Goal: Information Seeking & Learning: Learn about a topic

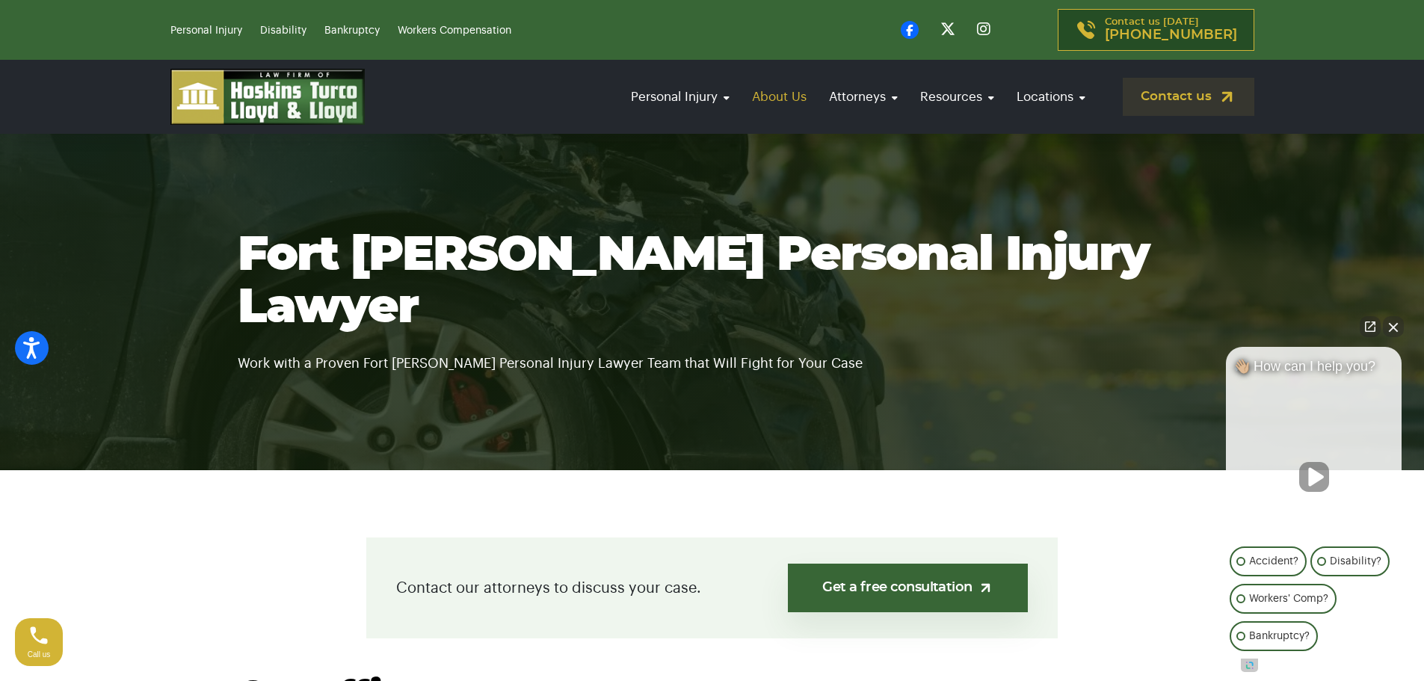
click at [767, 90] on link "About Us" at bounding box center [779, 96] width 70 height 43
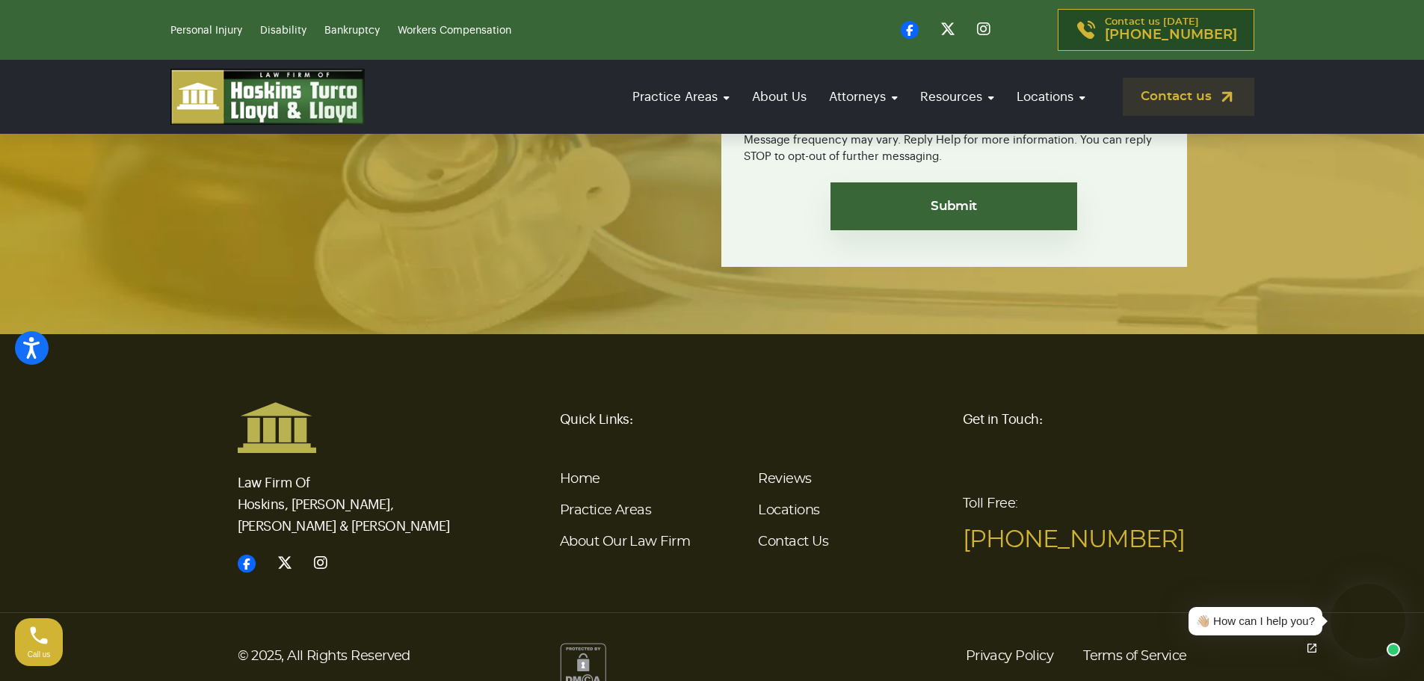
drag, startPoint x: 908, startPoint y: 264, endPoint x: 868, endPoint y: 559, distance: 298.0
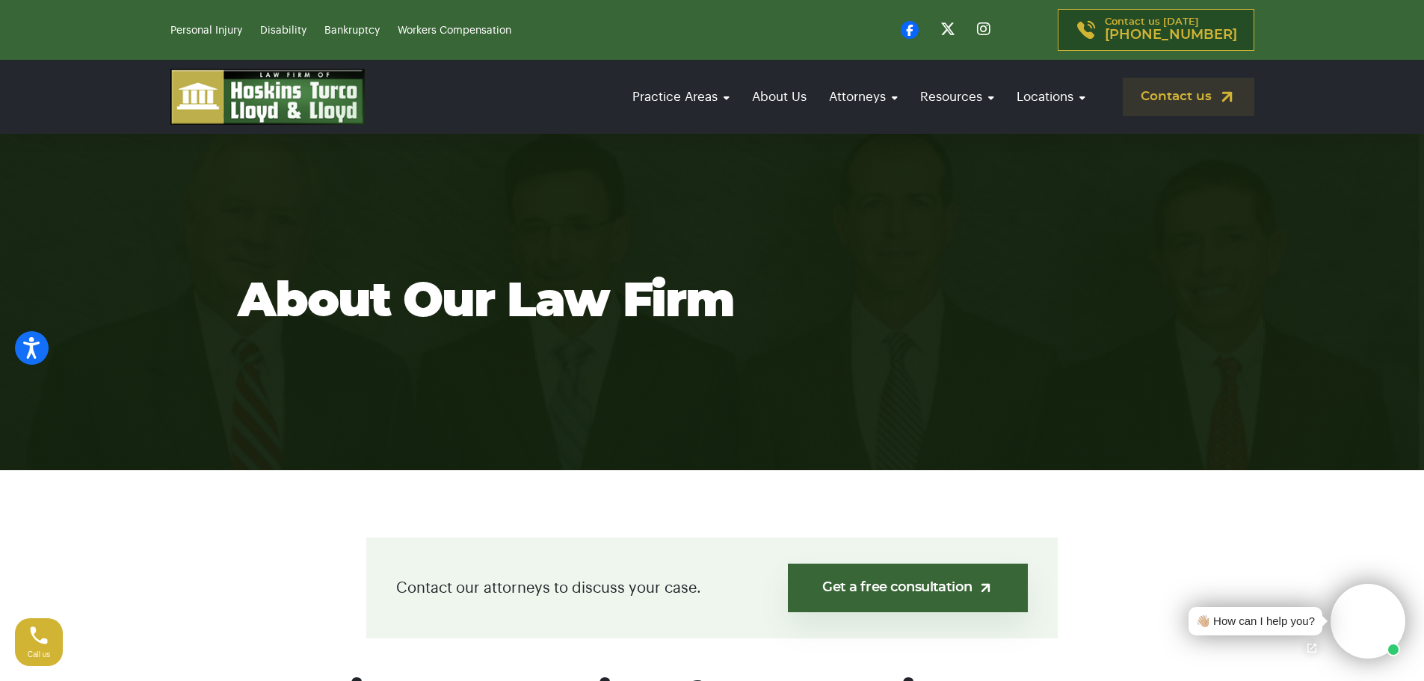
drag, startPoint x: 834, startPoint y: 568, endPoint x: 861, endPoint y: 187, distance: 382.2
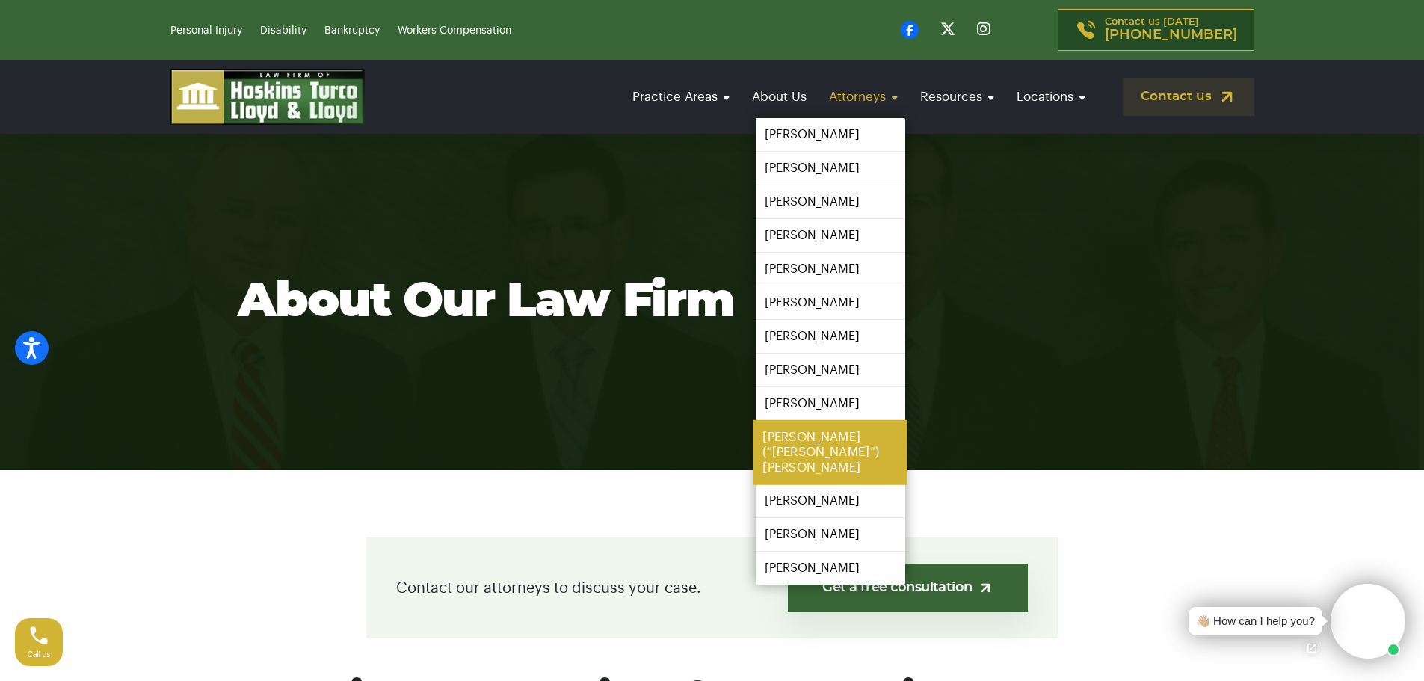
click at [872, 436] on link "[PERSON_NAME] (“[PERSON_NAME]”) [PERSON_NAME]" at bounding box center [830, 452] width 154 height 65
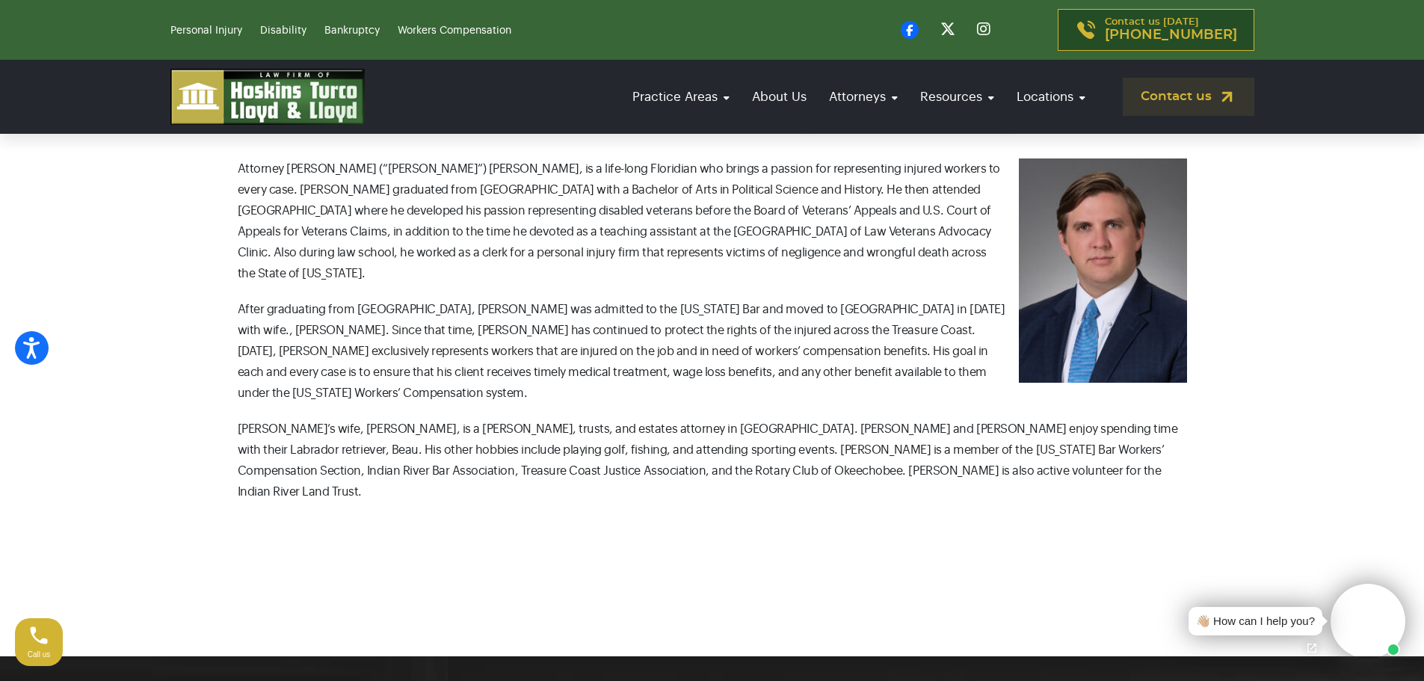
scroll to position [548, 0]
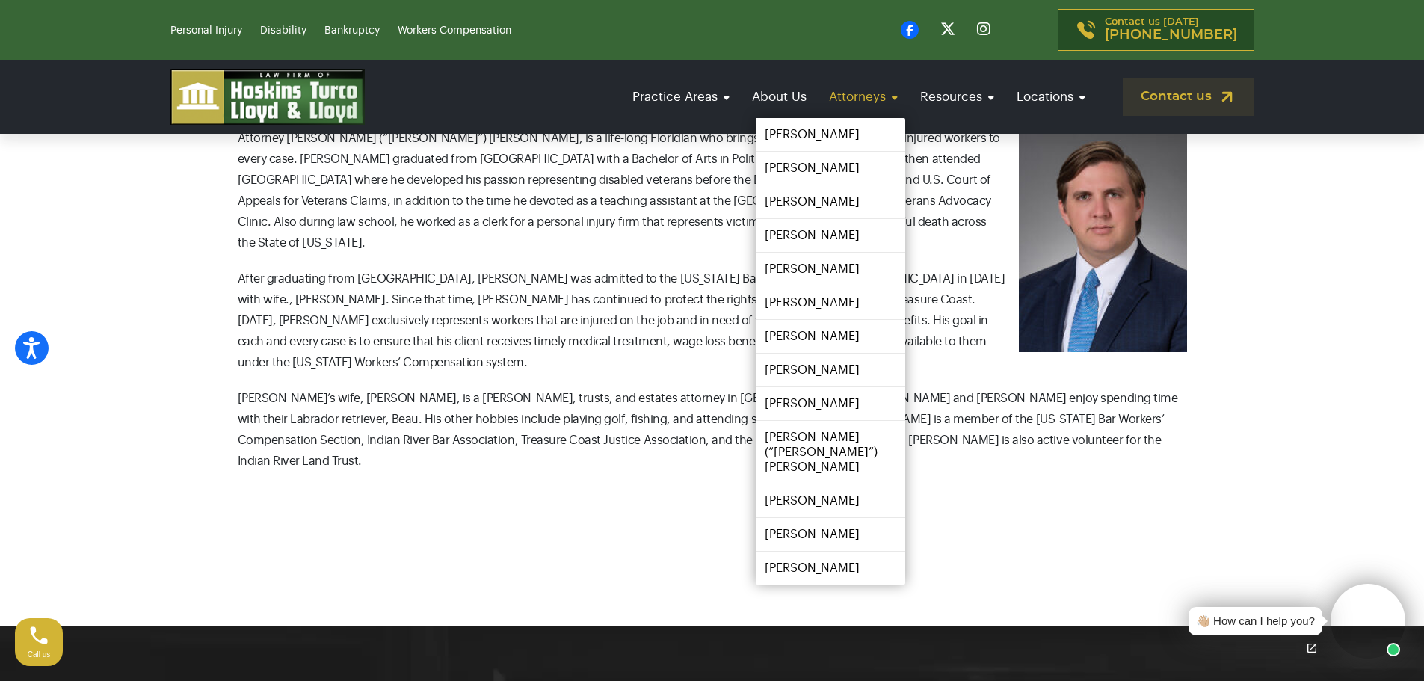
click at [856, 87] on link "Attorneys" at bounding box center [863, 96] width 84 height 43
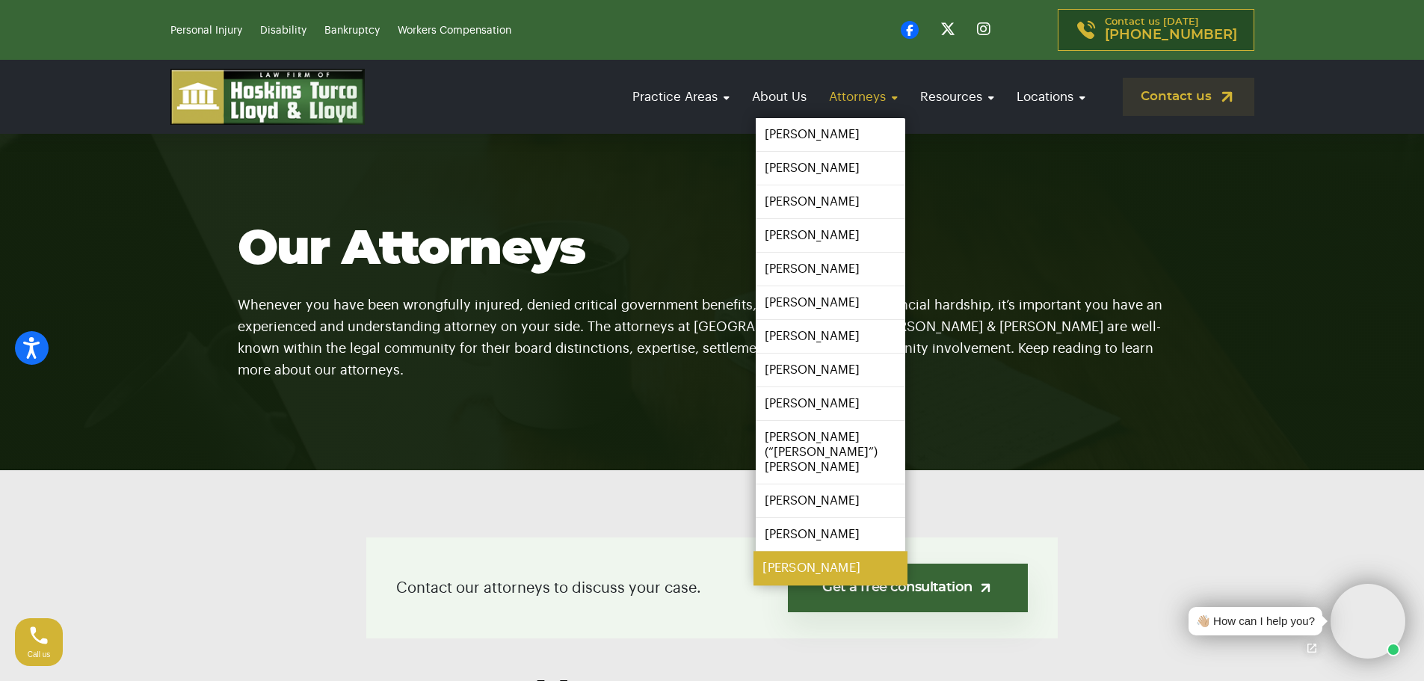
click at [820, 555] on link "Randy Zeldin" at bounding box center [830, 569] width 154 height 34
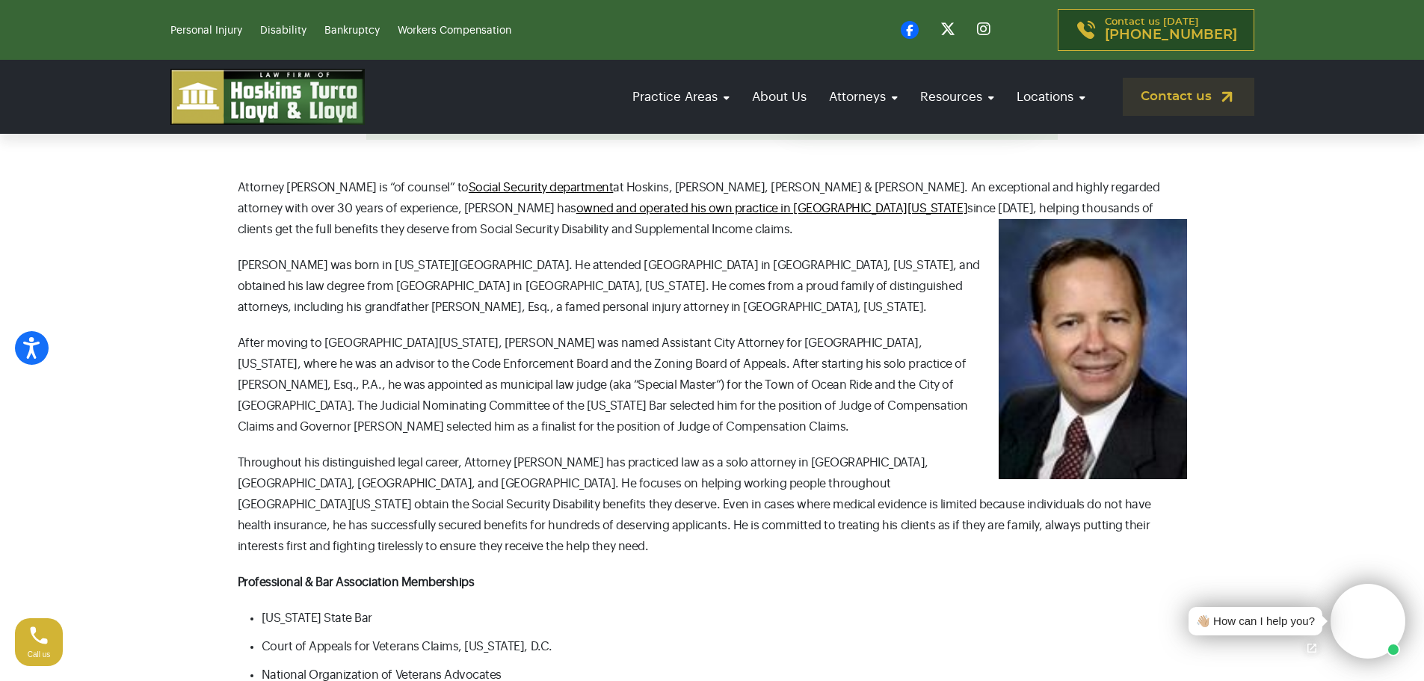
scroll to position [200, 0]
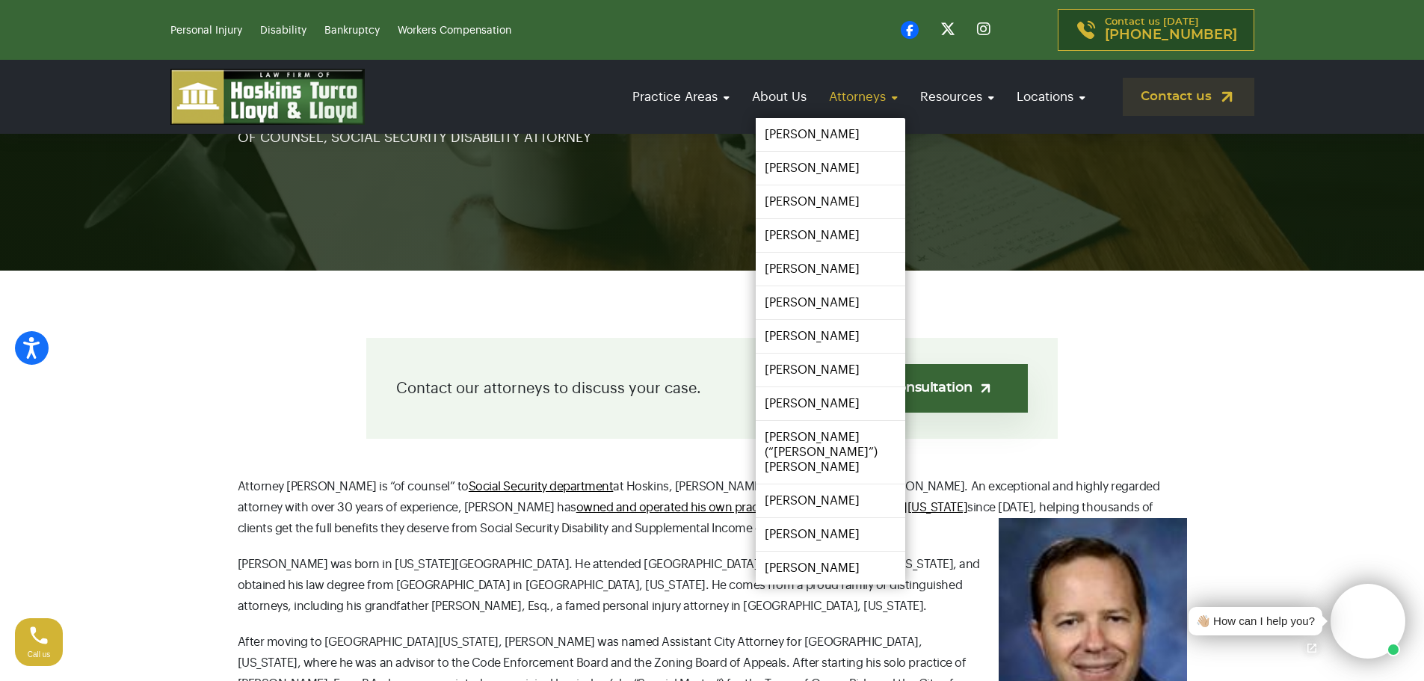
click at [884, 90] on link "Attorneys" at bounding box center [863, 96] width 84 height 43
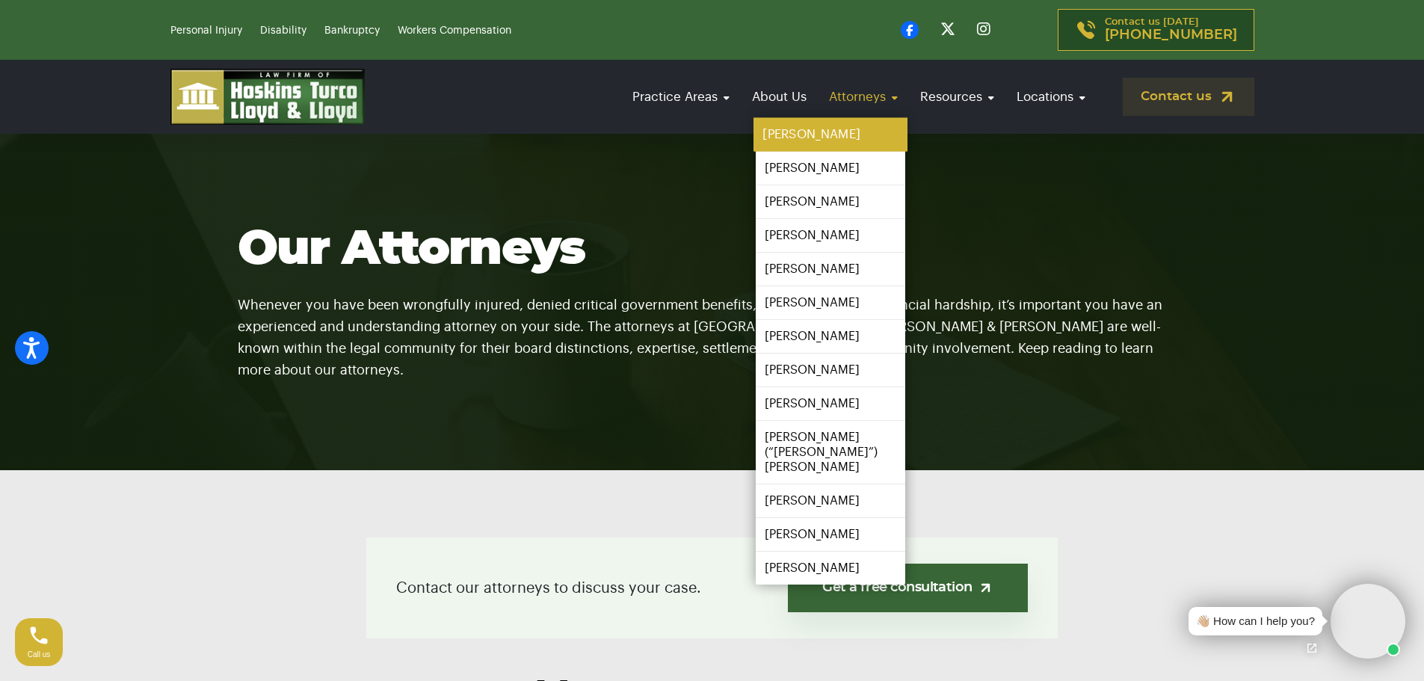
click at [845, 126] on link "[PERSON_NAME]" at bounding box center [830, 135] width 154 height 34
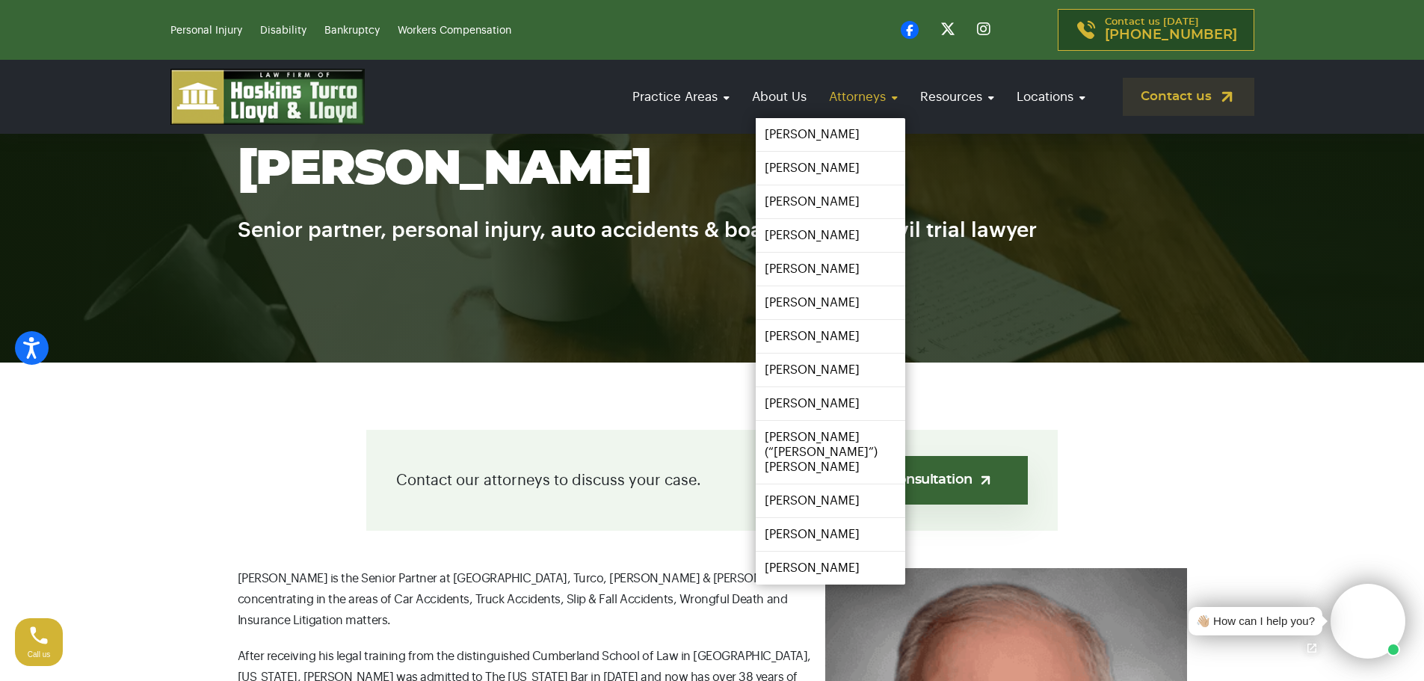
scroll to position [99, 0]
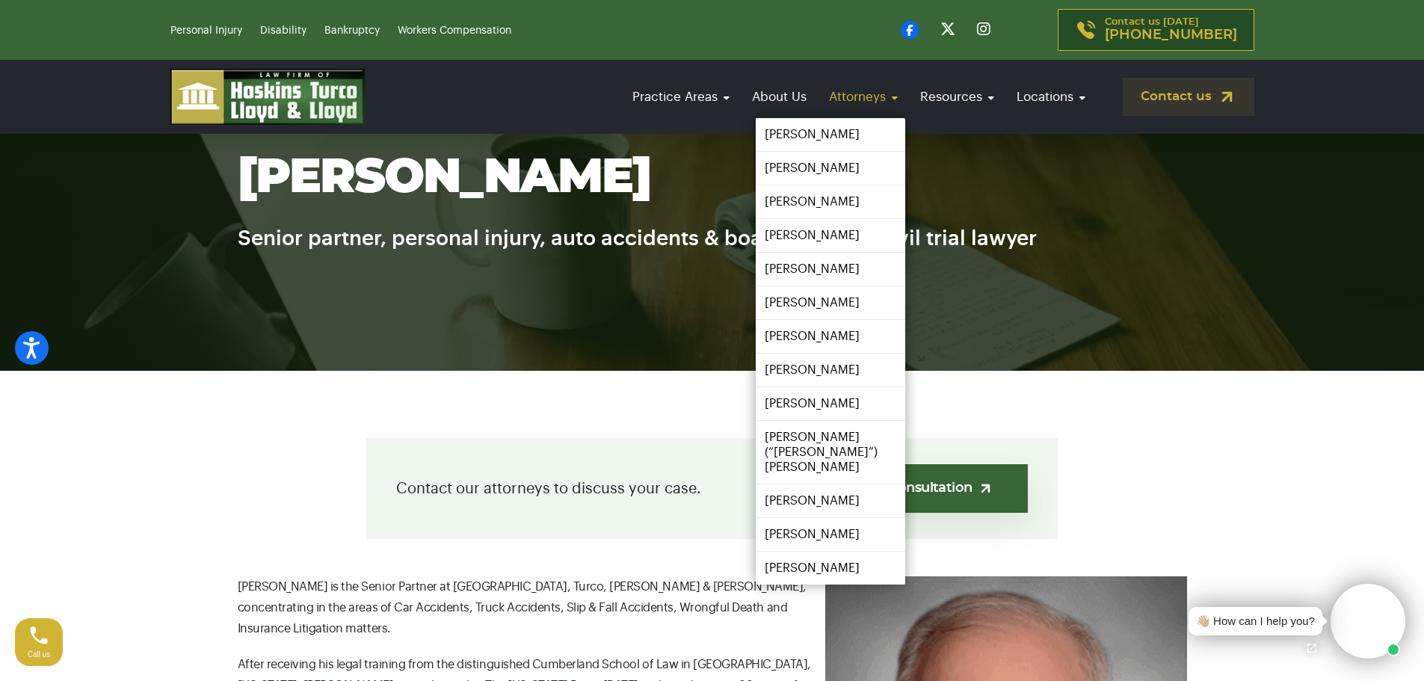
click at [882, 107] on link "Attorneys" at bounding box center [863, 96] width 84 height 43
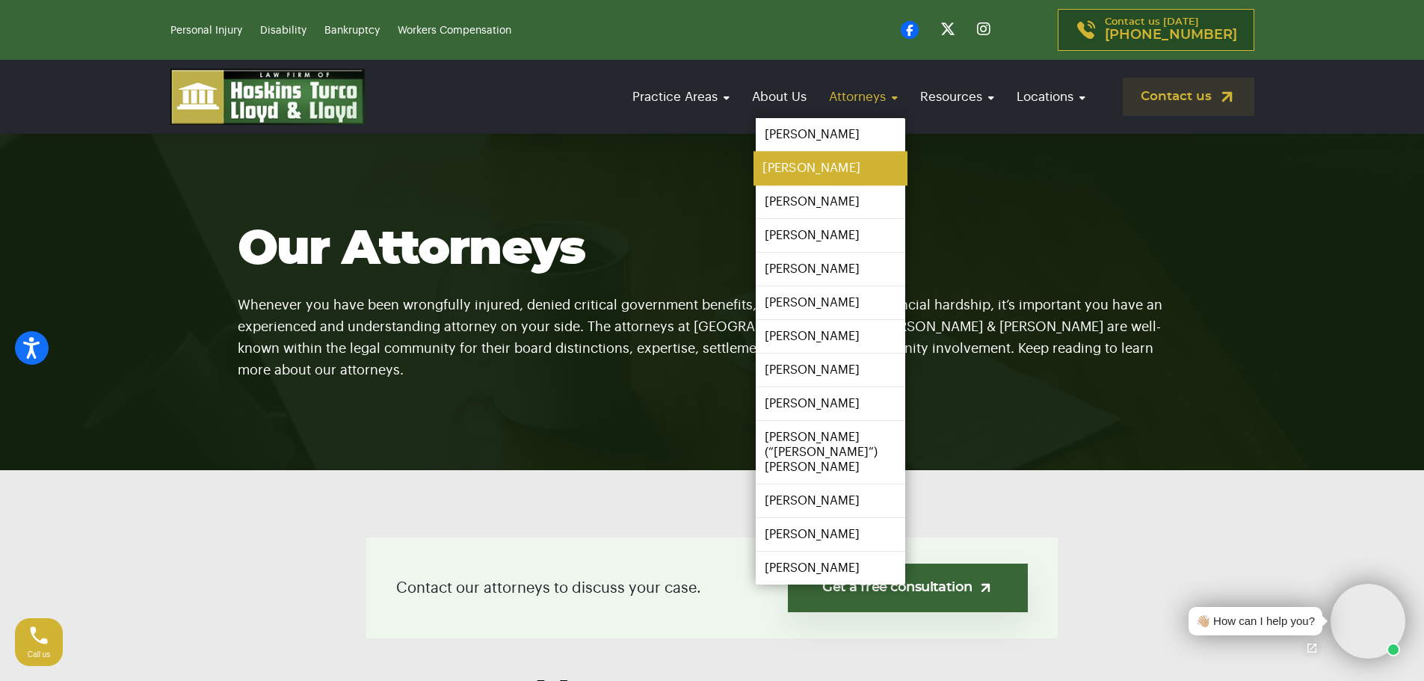
click at [843, 164] on link "[PERSON_NAME]" at bounding box center [830, 169] width 154 height 34
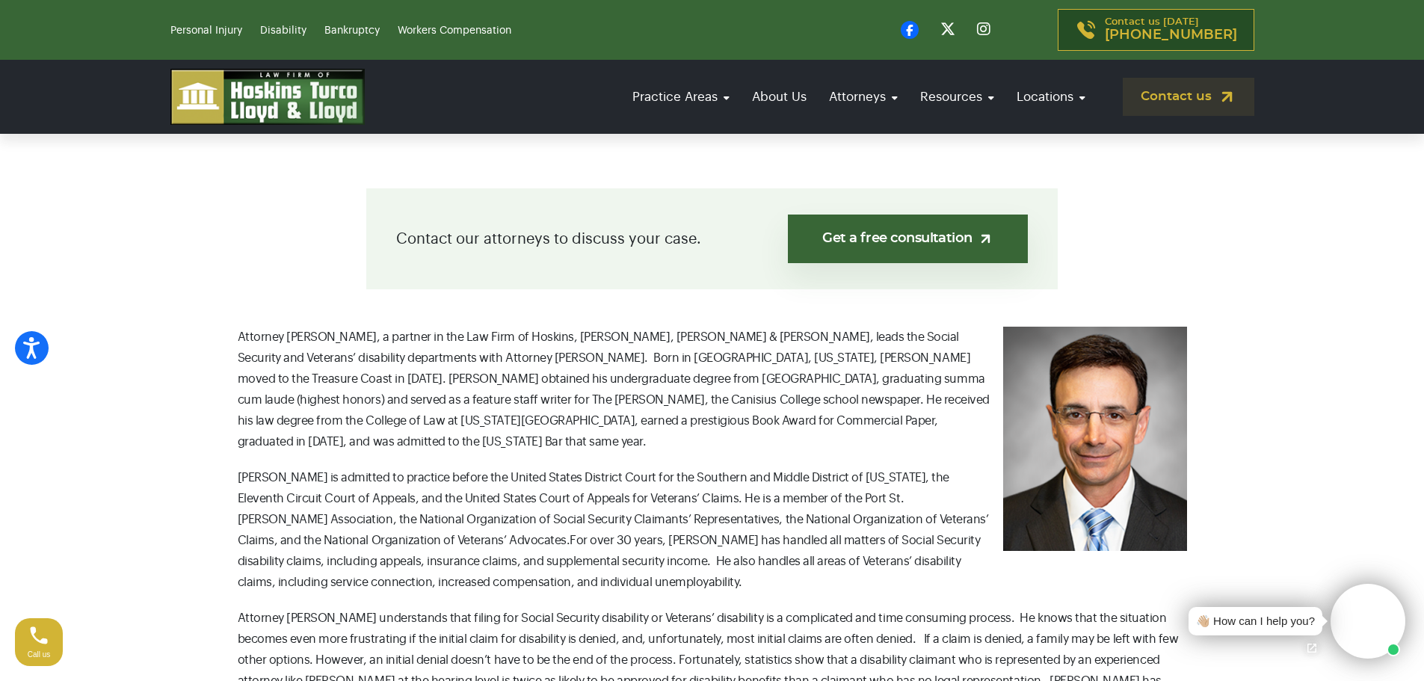
scroll to position [200, 0]
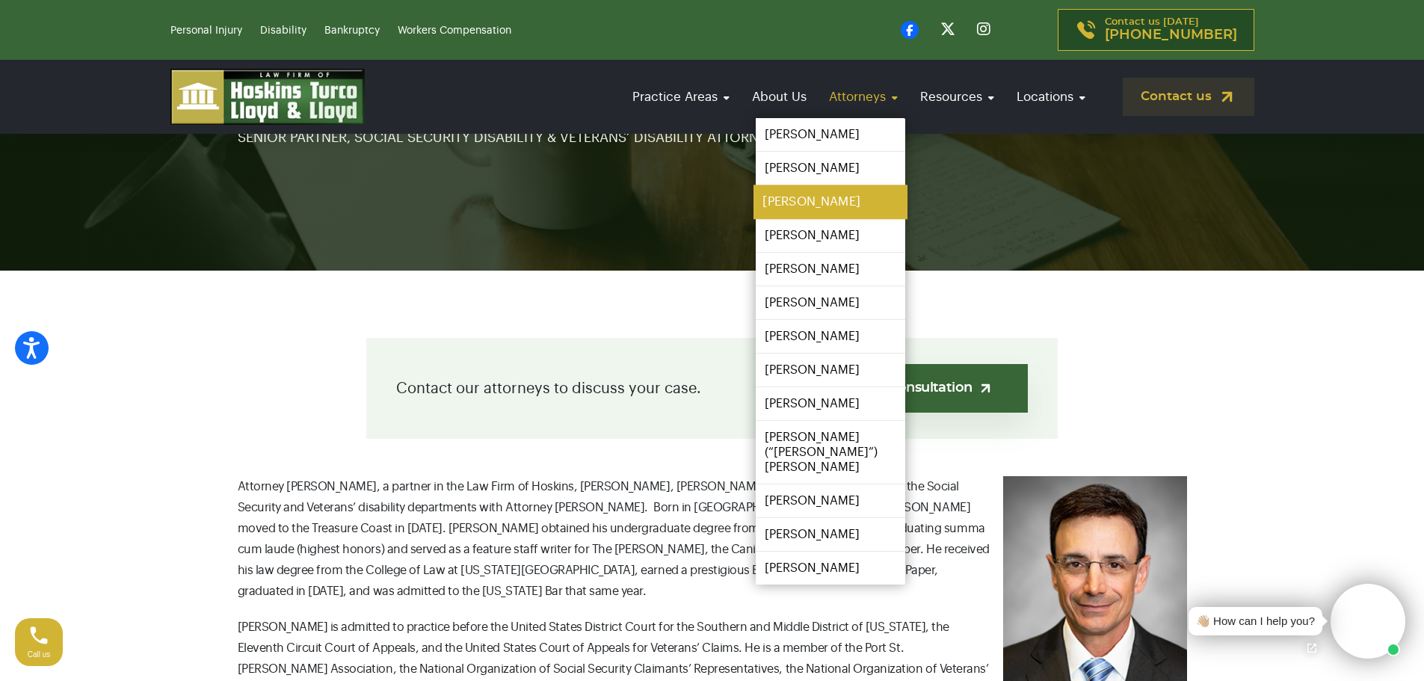
click at [827, 215] on link "[PERSON_NAME]" at bounding box center [830, 202] width 154 height 34
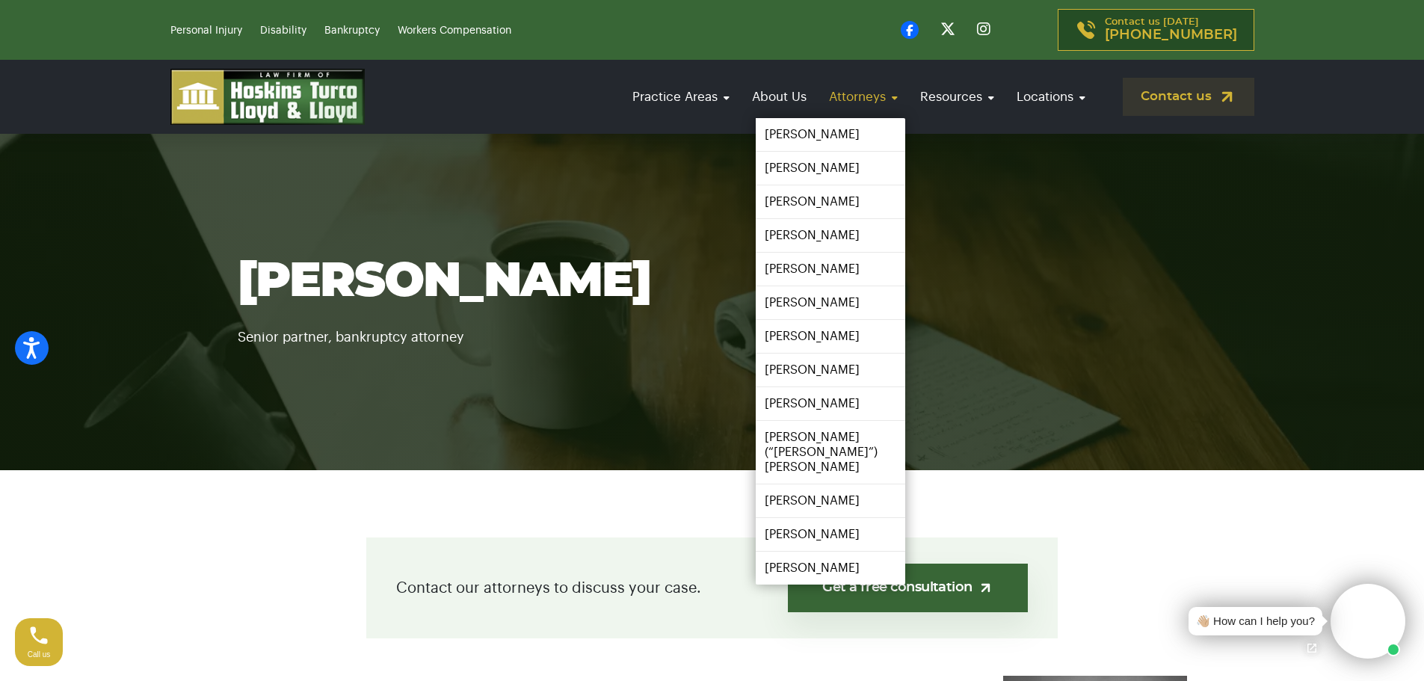
click at [836, 90] on link "Attorneys" at bounding box center [863, 96] width 84 height 43
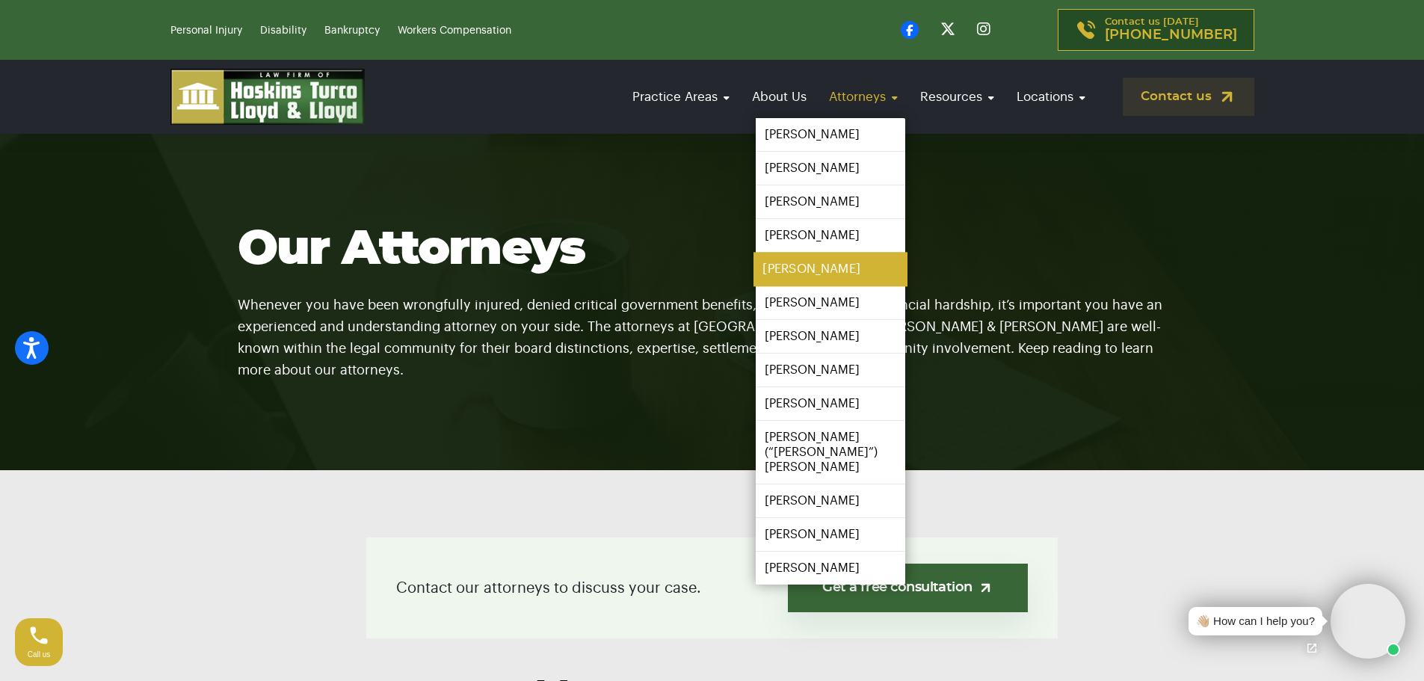
click at [826, 269] on link "[PERSON_NAME]" at bounding box center [830, 270] width 154 height 34
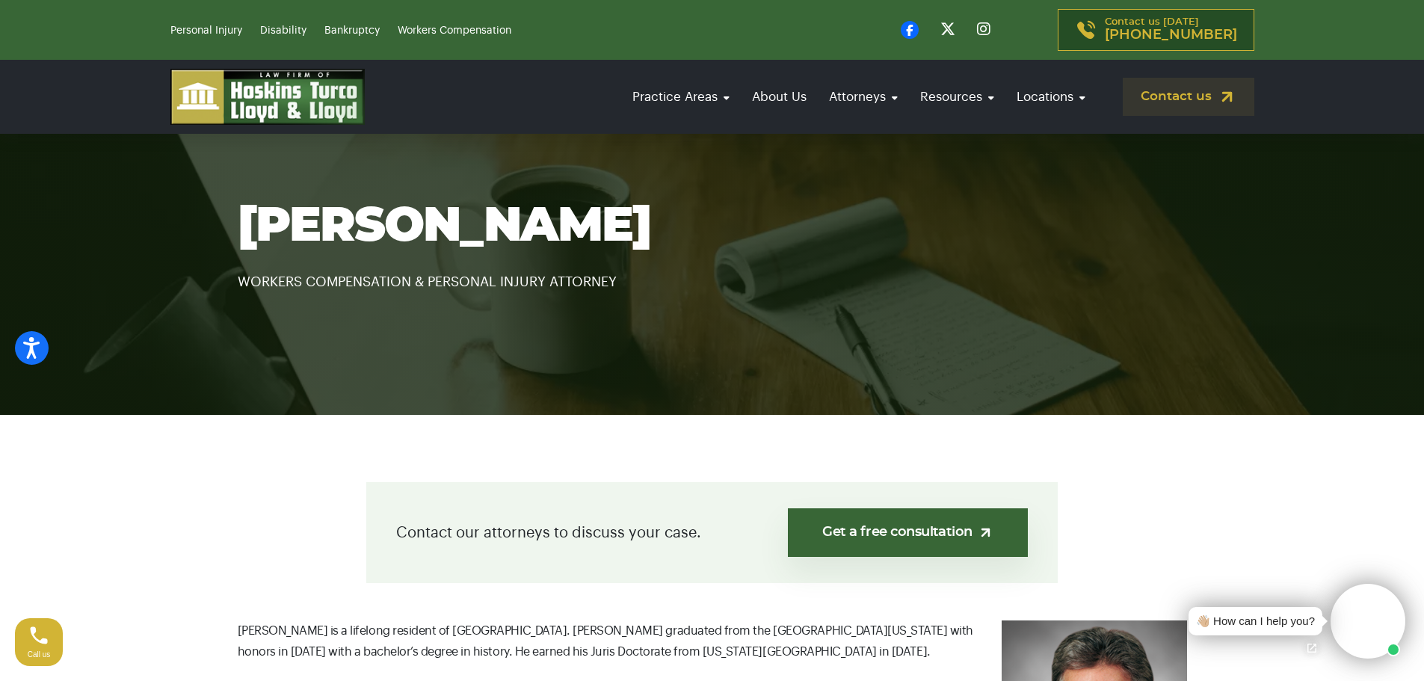
scroll to position [50, 0]
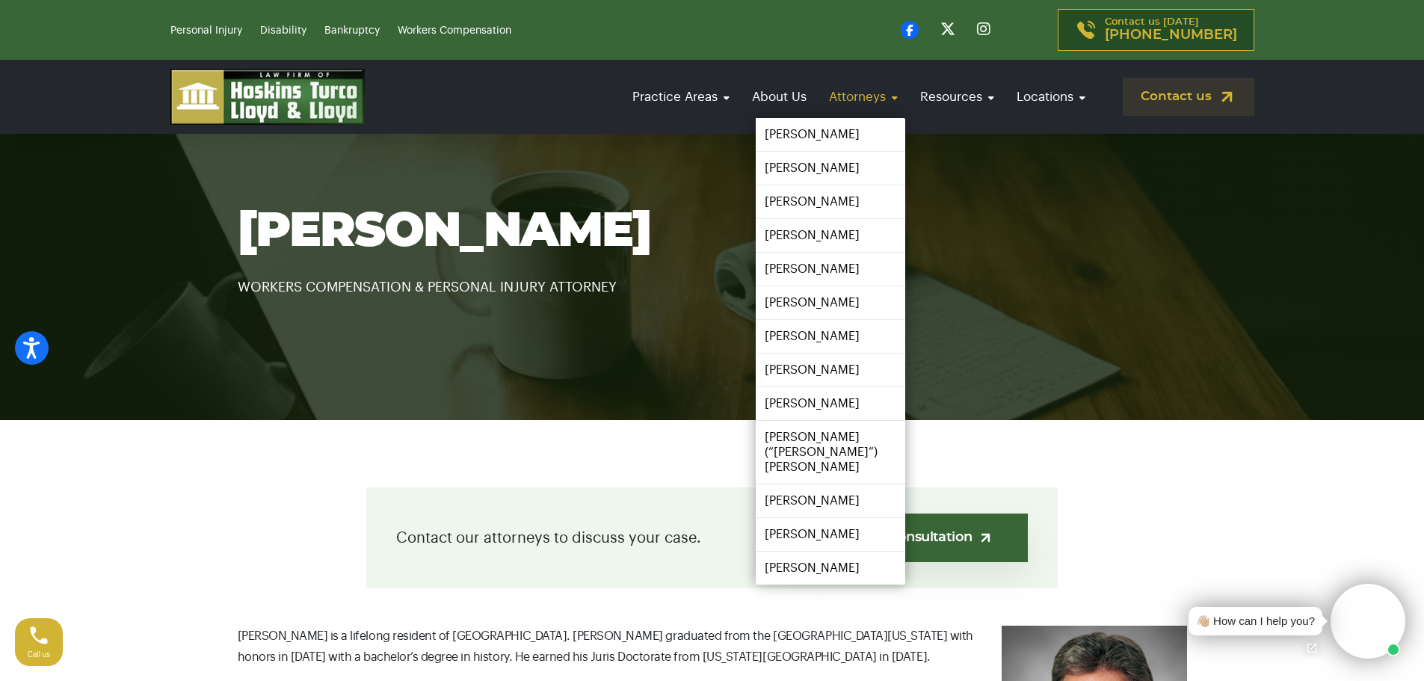
click at [854, 100] on link "Attorneys" at bounding box center [863, 96] width 84 height 43
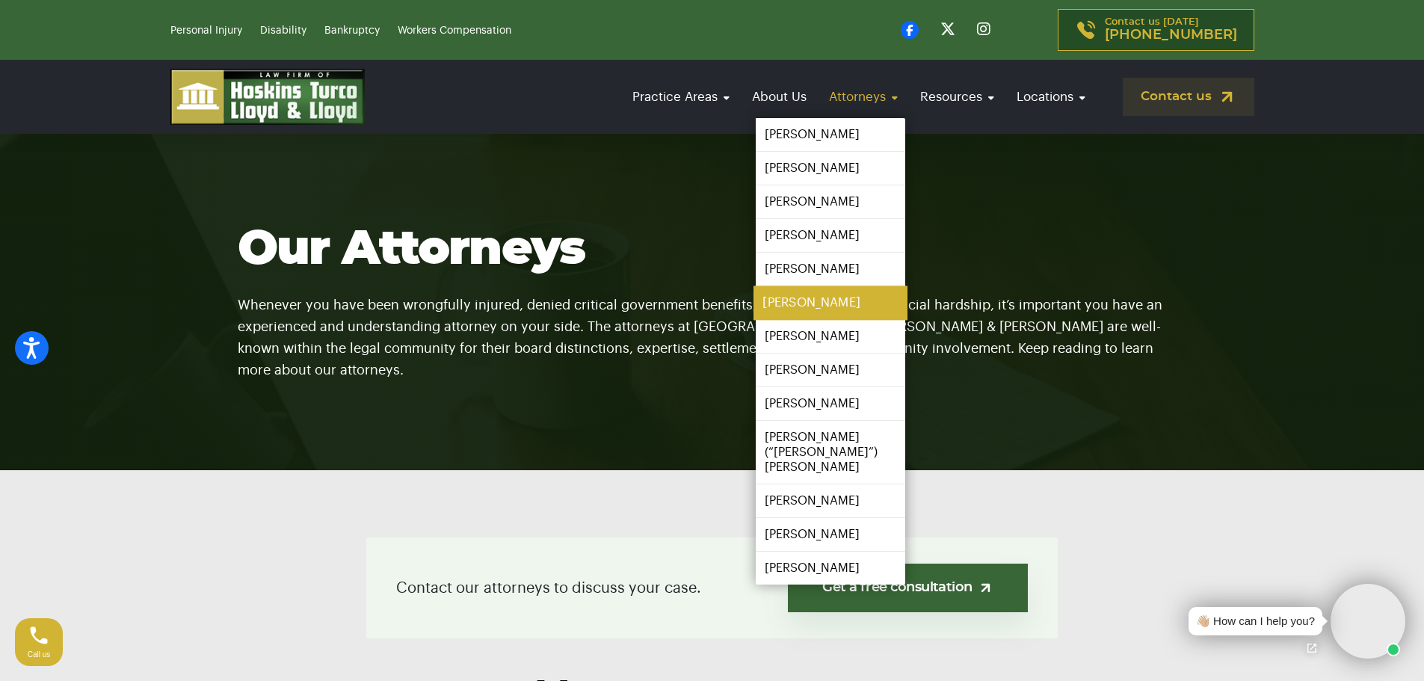
click at [836, 301] on link "[PERSON_NAME]" at bounding box center [830, 303] width 154 height 34
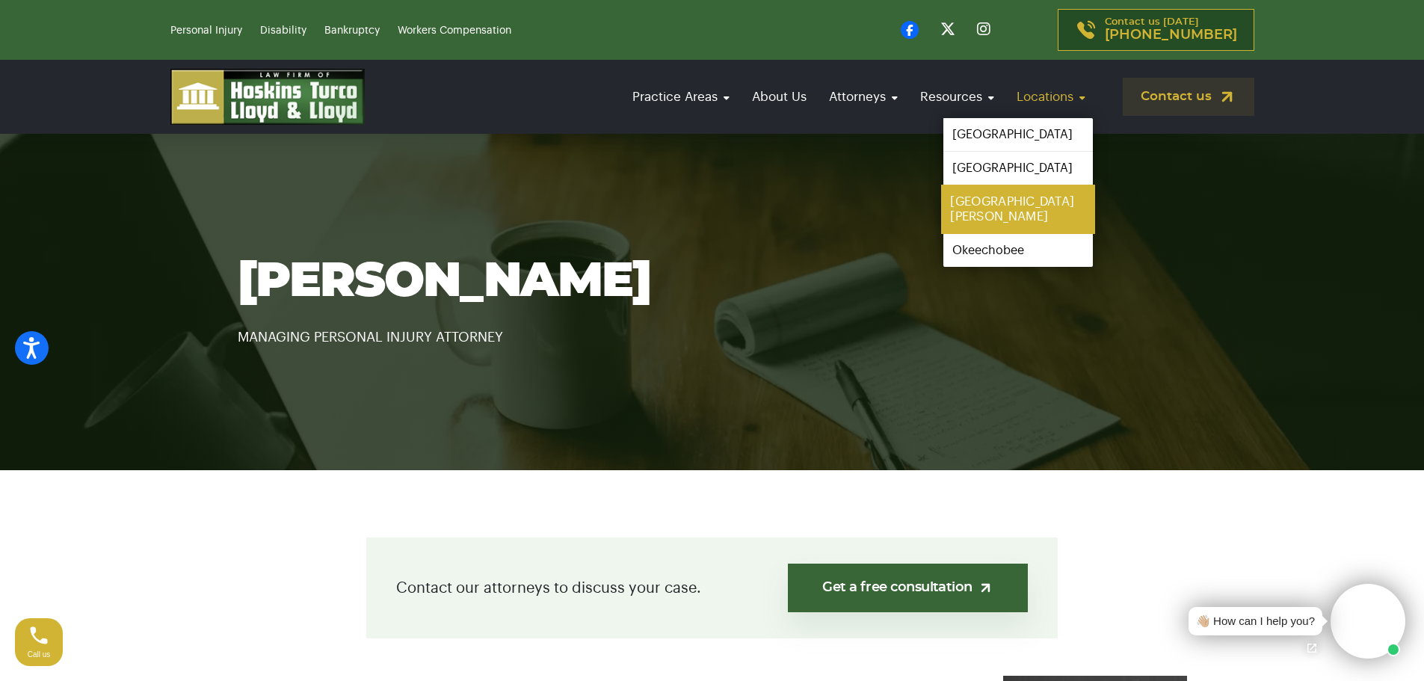
click at [987, 203] on link "[GEOGRAPHIC_DATA][PERSON_NAME]" at bounding box center [1018, 209] width 154 height 49
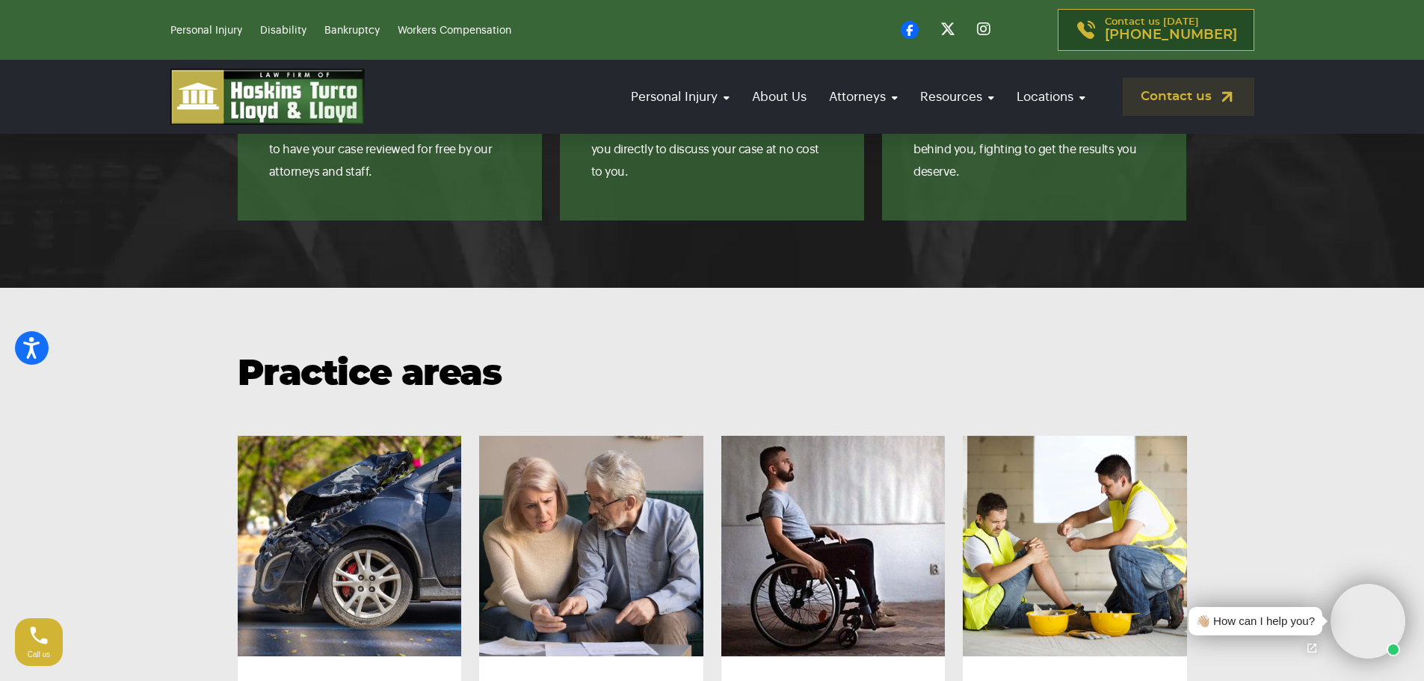
scroll to position [9709, 0]
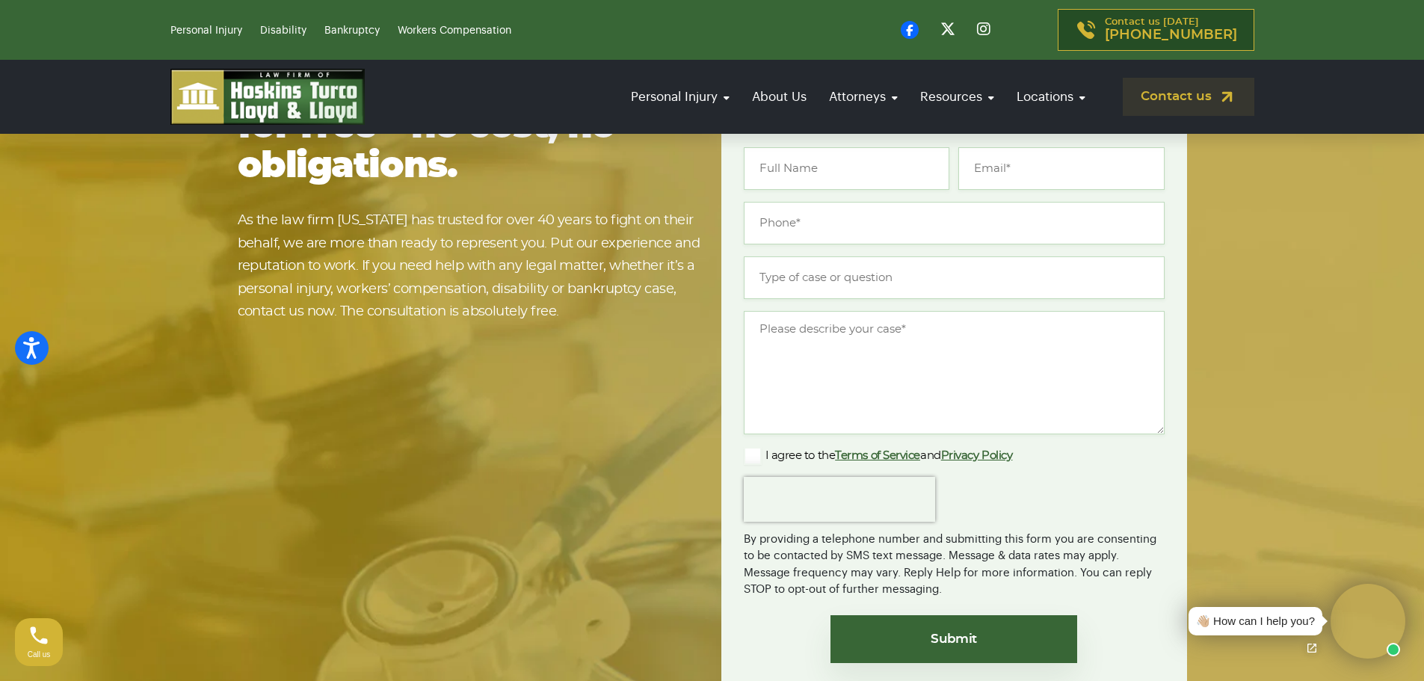
drag, startPoint x: 642, startPoint y: 274, endPoint x: 592, endPoint y: 546, distance: 277.4
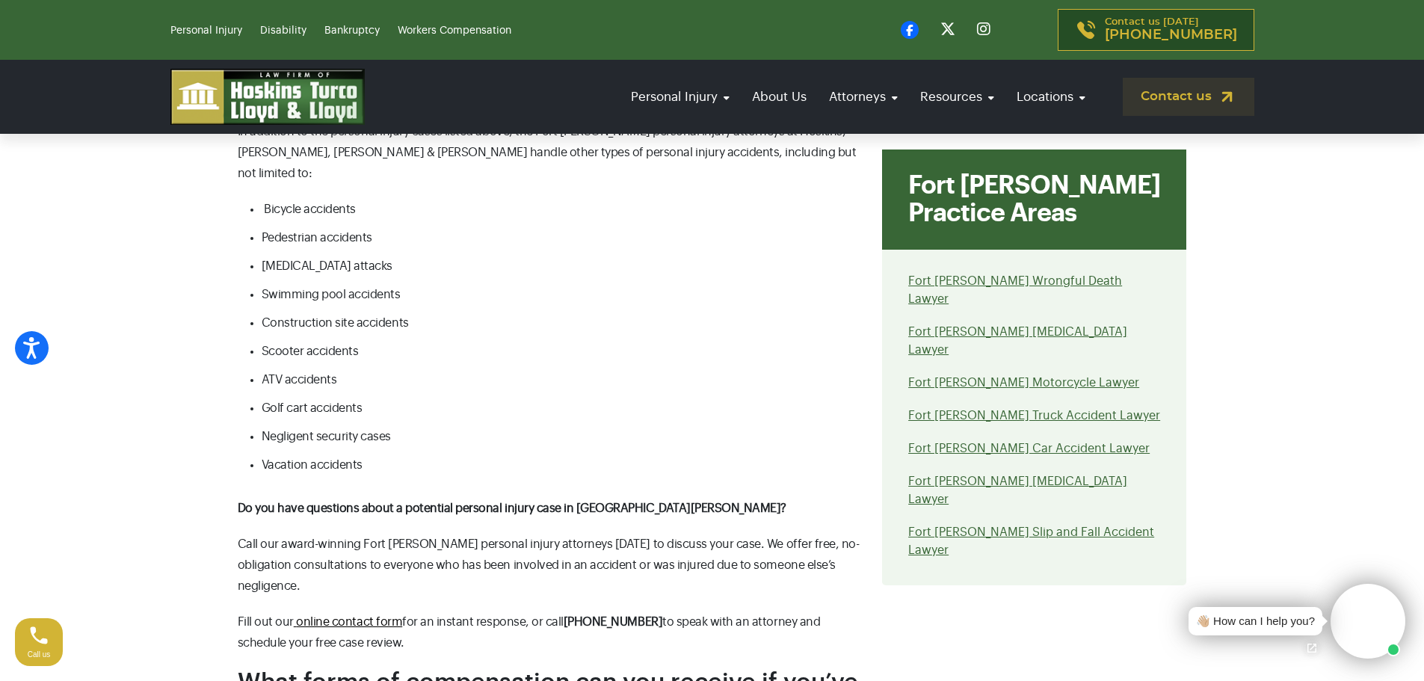
drag, startPoint x: 700, startPoint y: 573, endPoint x: 706, endPoint y: 325, distance: 247.5
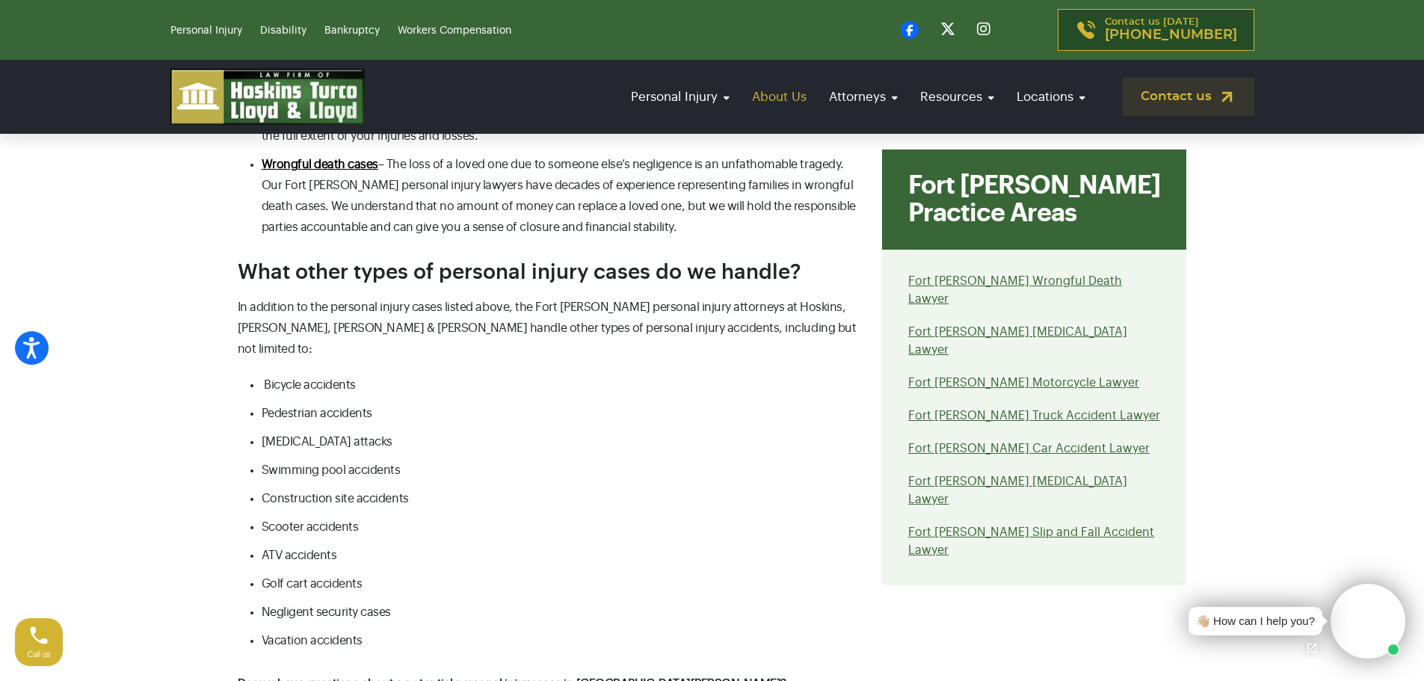
click at [786, 84] on link "About Us" at bounding box center [779, 96] width 70 height 43
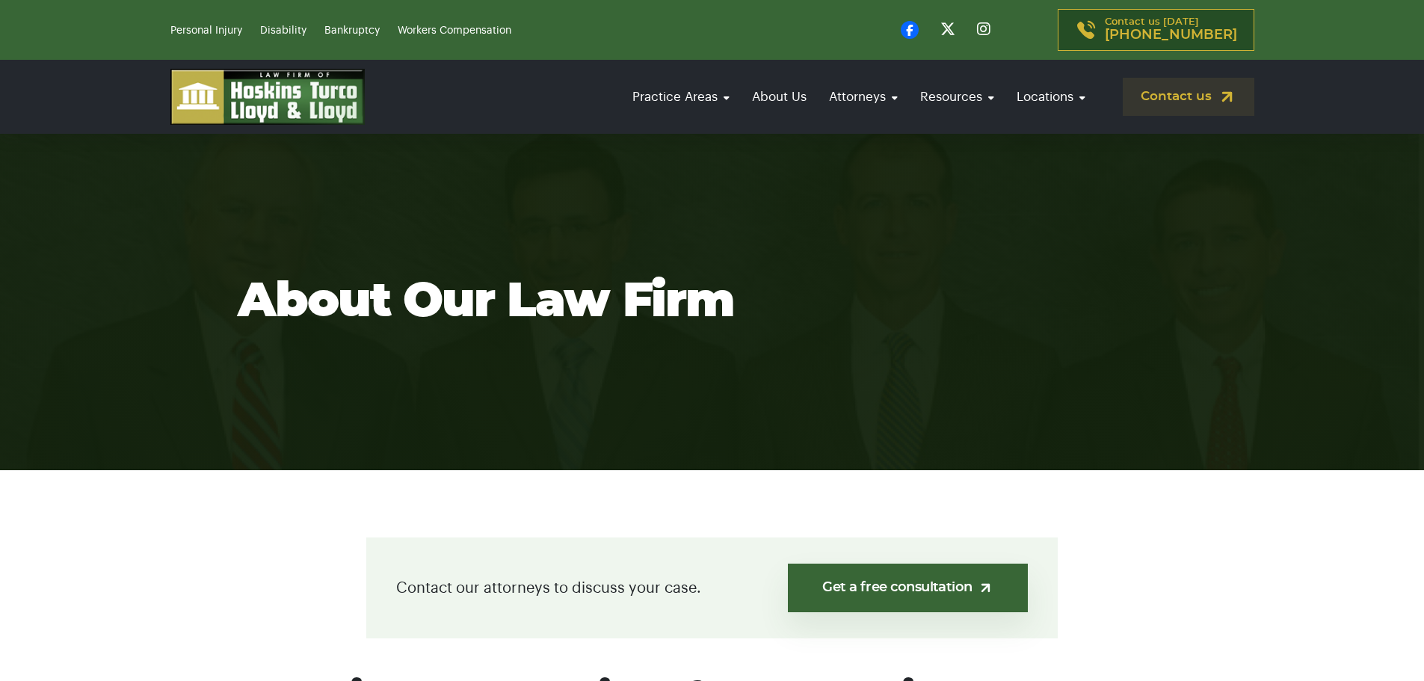
drag, startPoint x: 511, startPoint y: 430, endPoint x: 502, endPoint y: 152, distance: 277.4
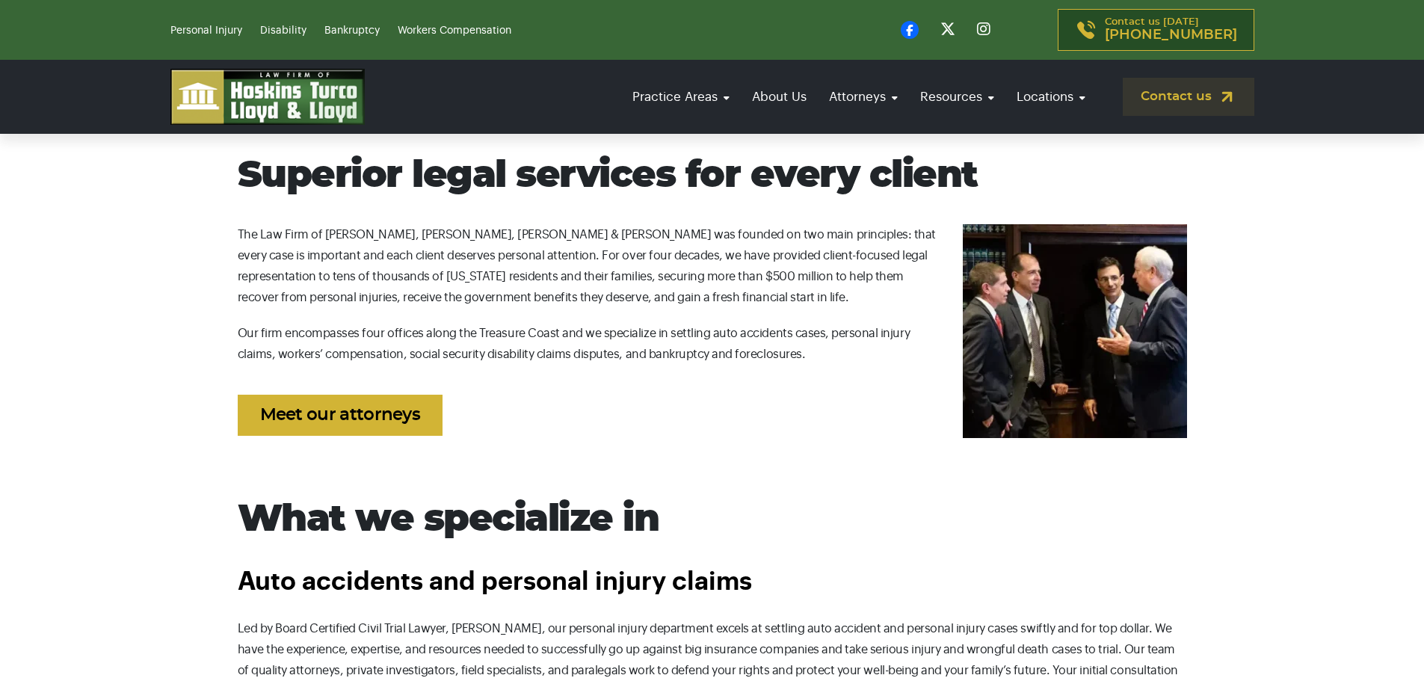
scroll to position [697, 0]
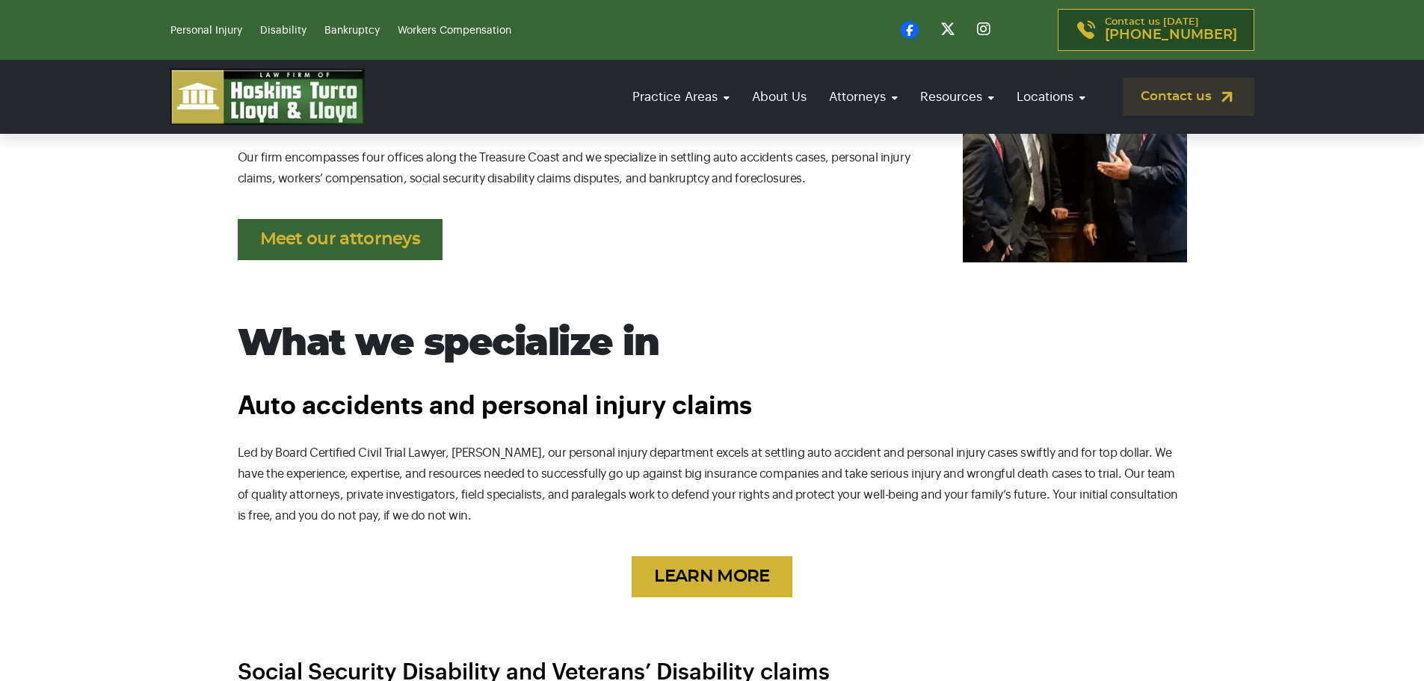
click at [333, 241] on link "Meet our attorneys" at bounding box center [341, 239] width 206 height 41
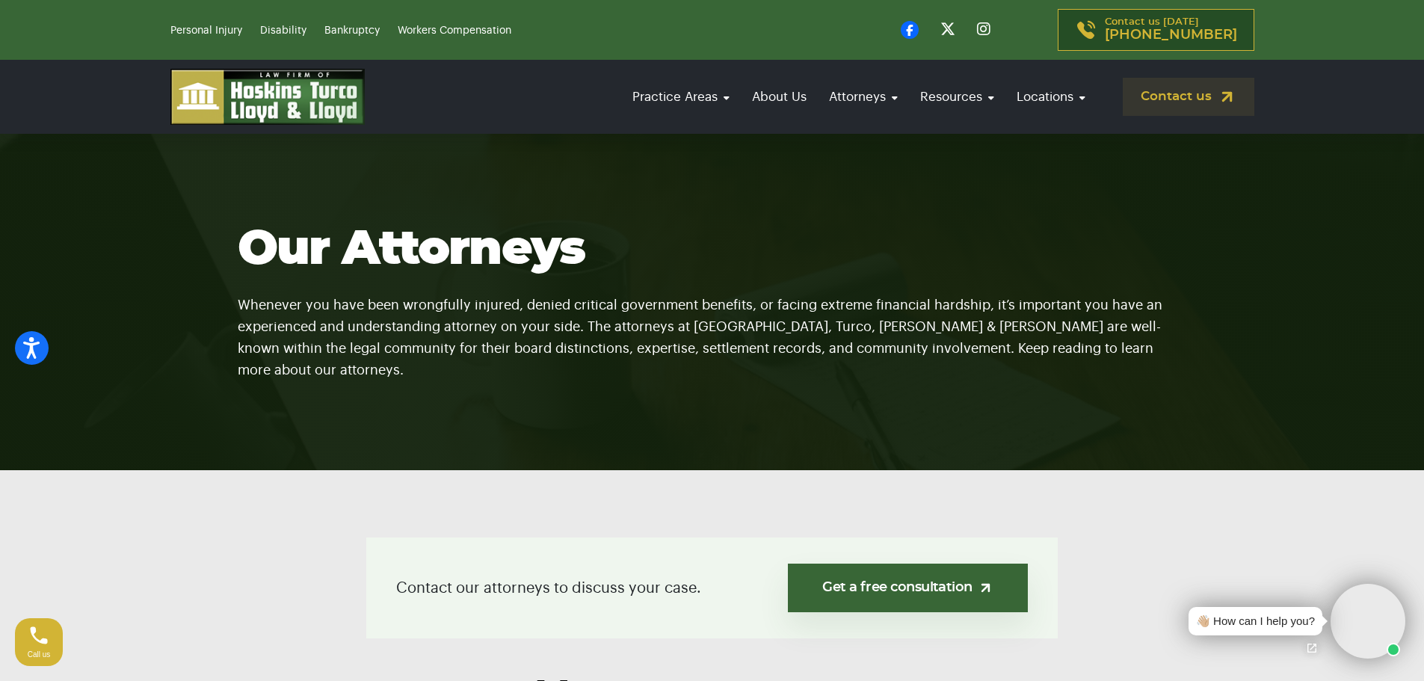
drag, startPoint x: 455, startPoint y: 484, endPoint x: 407, endPoint y: 1, distance: 485.2
